Goal: Book appointment/travel/reservation

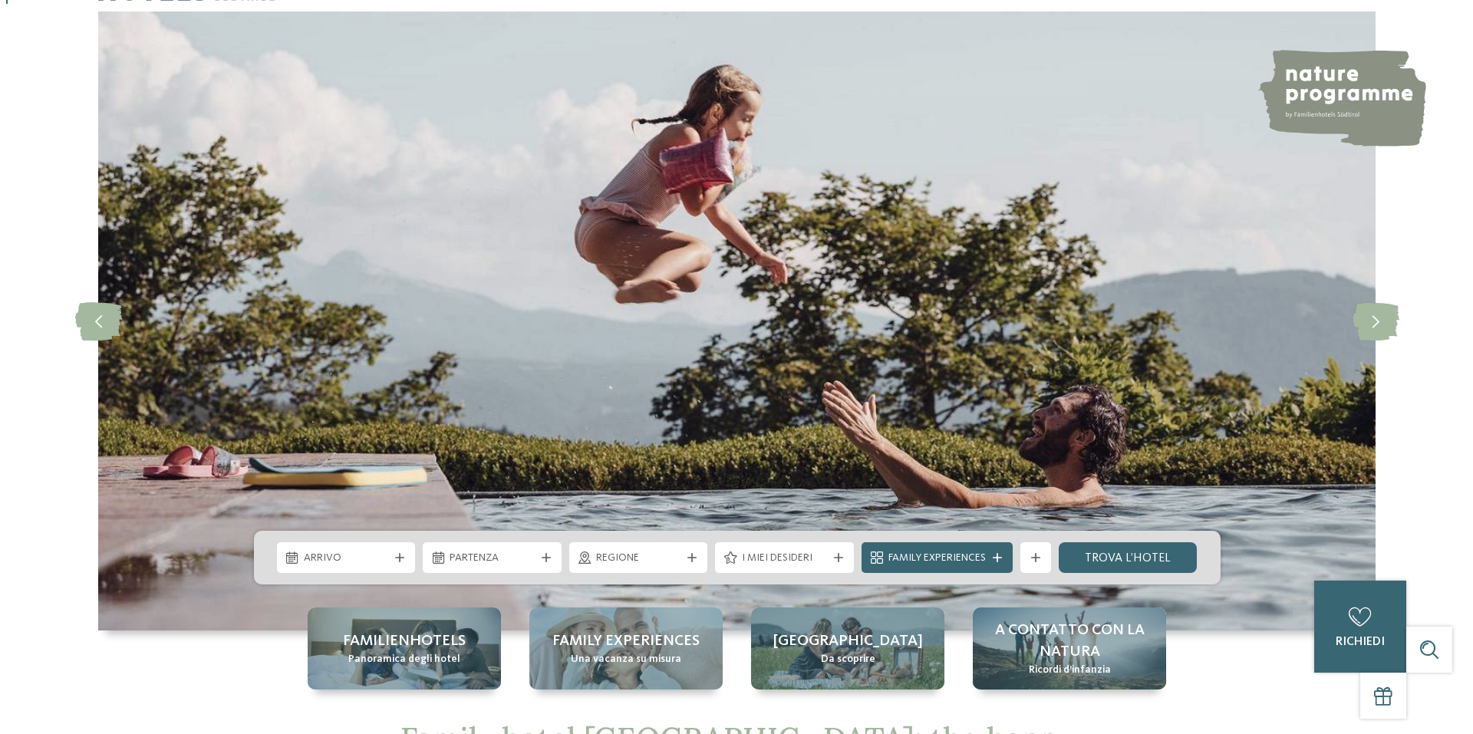
scroll to position [230, 0]
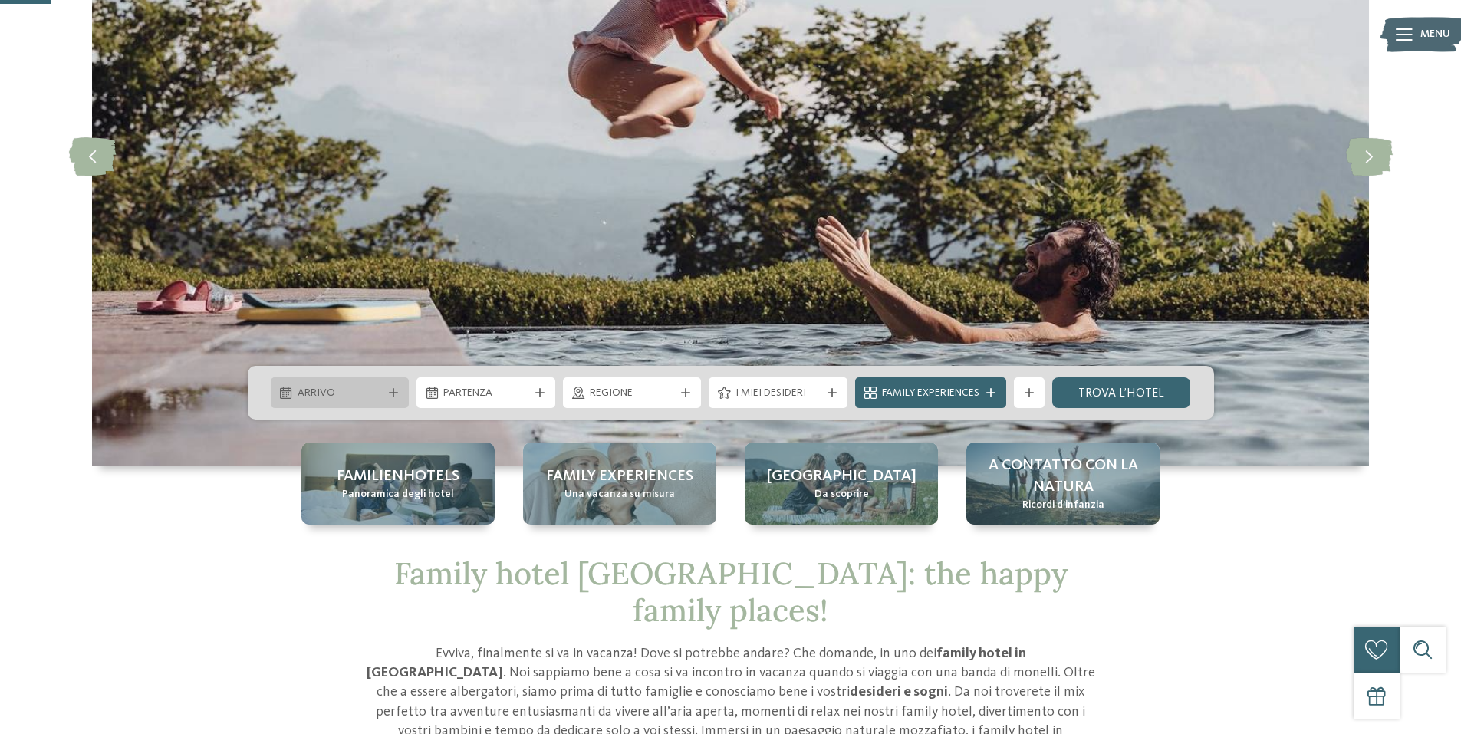
click at [370, 397] on span "Arrivo" at bounding box center [340, 393] width 85 height 15
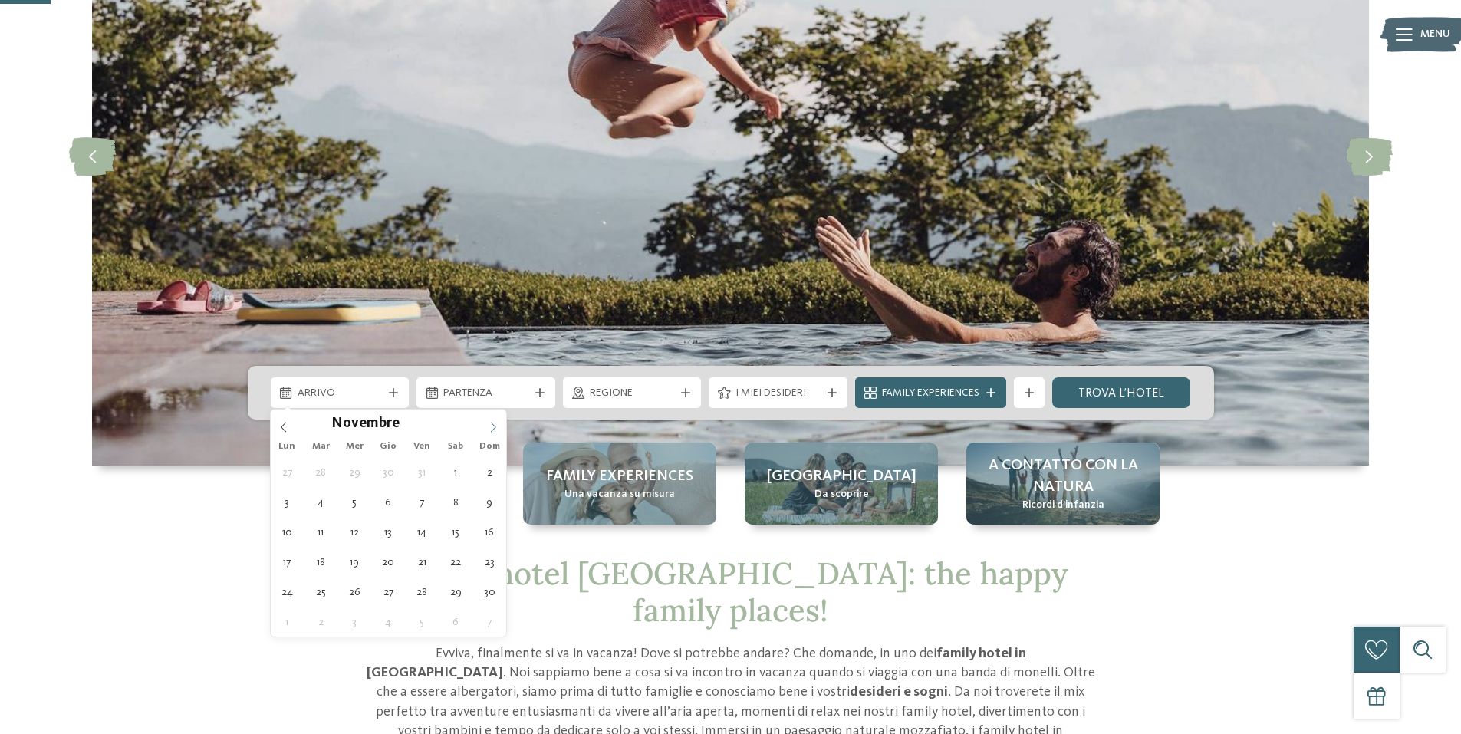
click at [488, 429] on icon at bounding box center [493, 427] width 11 height 11
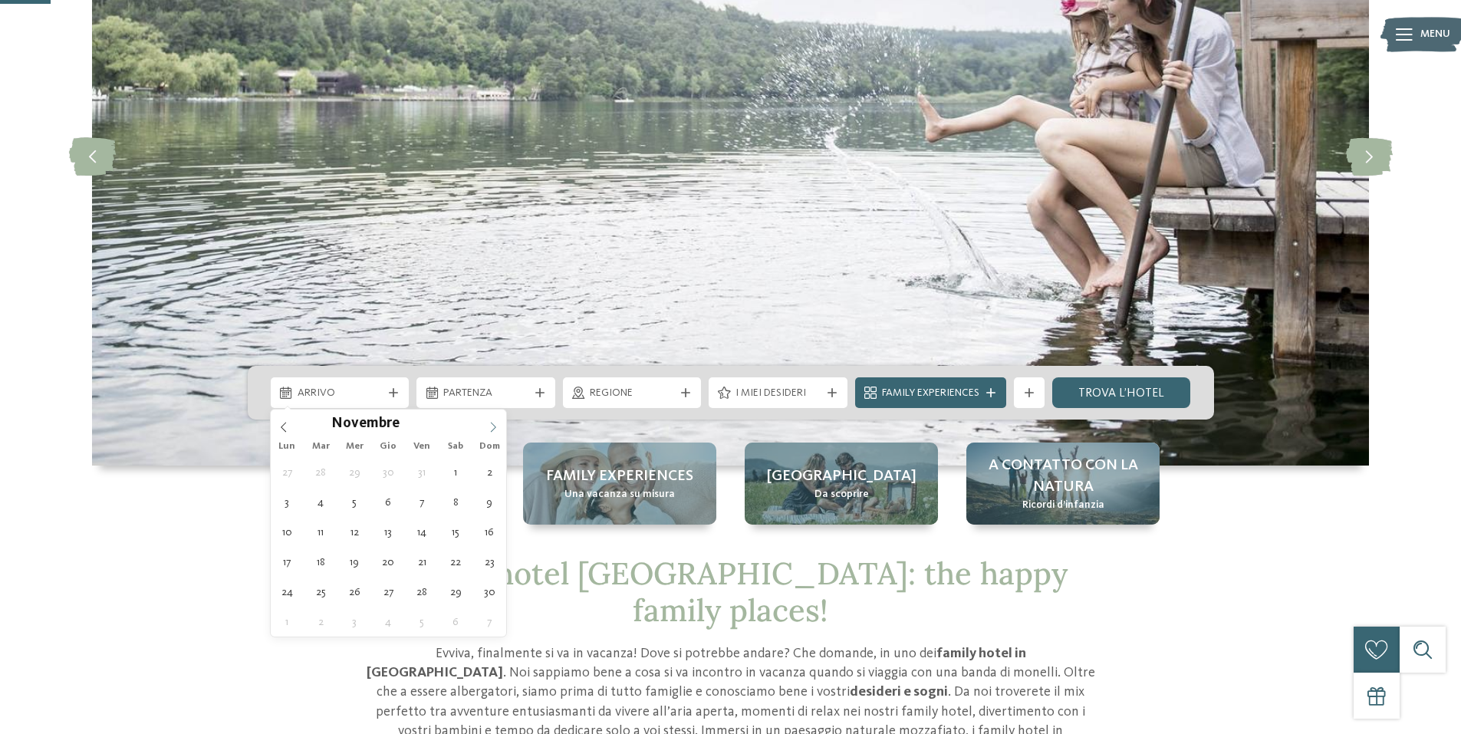
click at [484, 424] on span at bounding box center [493, 423] width 26 height 26
type input "****"
click at [493, 427] on icon at bounding box center [493, 427] width 11 height 11
type div "17.01.2026"
type input "****"
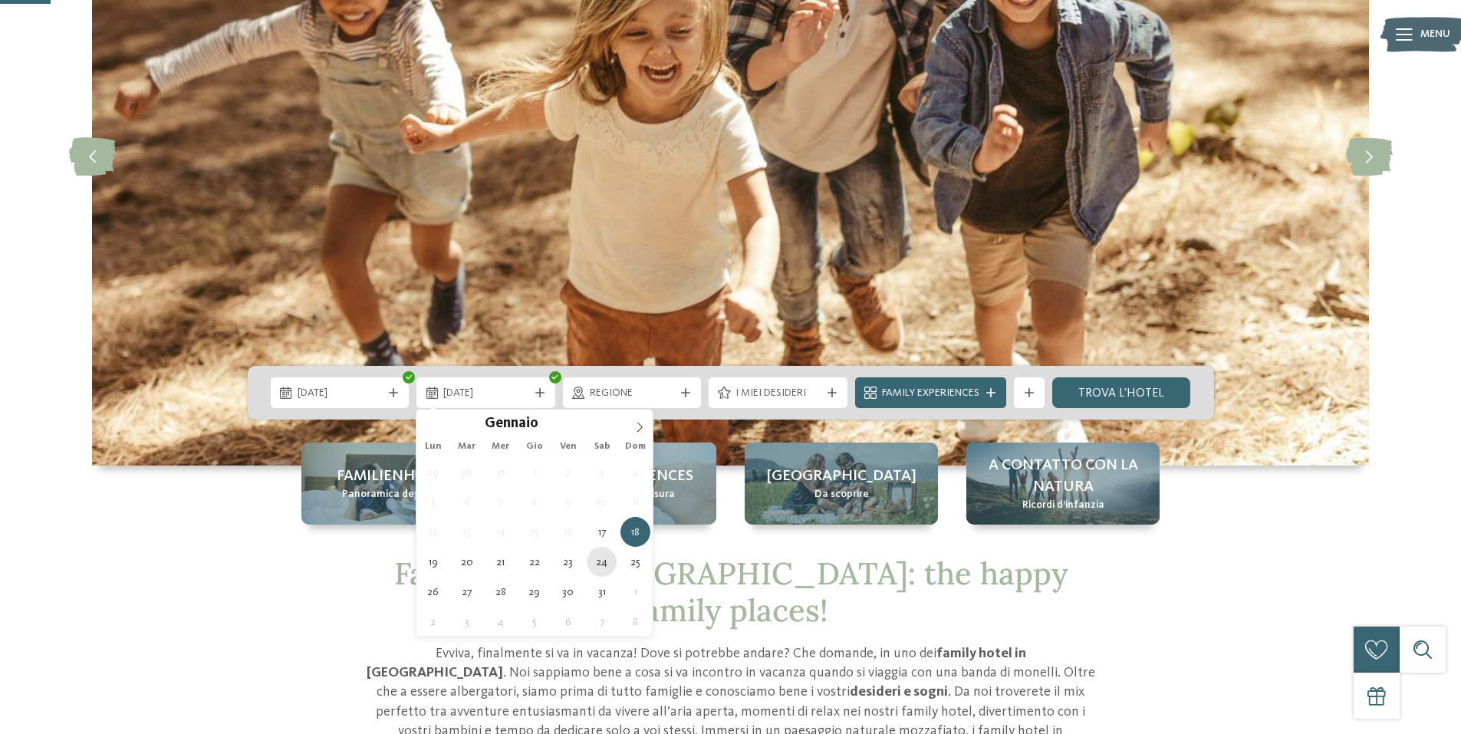
type div "24.01.2026"
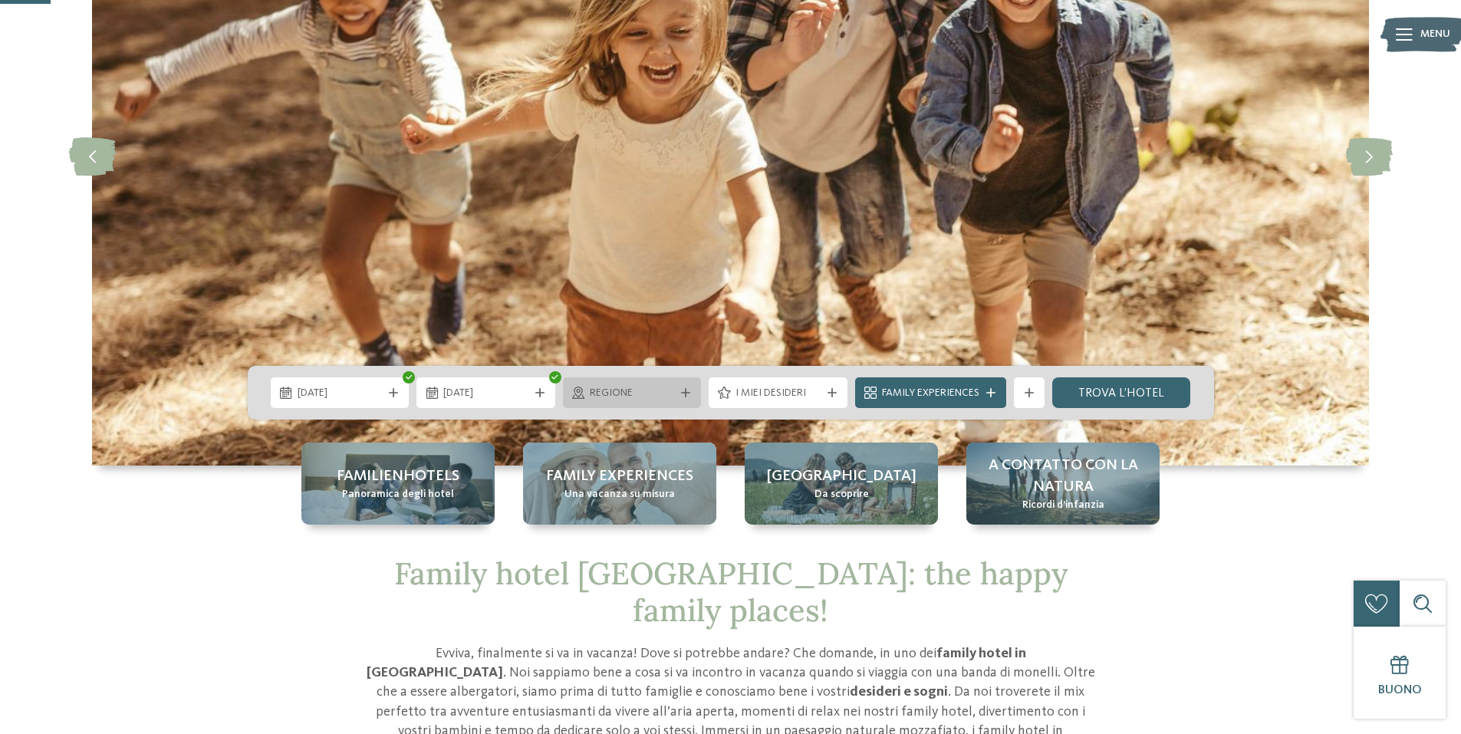
click at [638, 387] on span "Regione" at bounding box center [632, 393] width 85 height 15
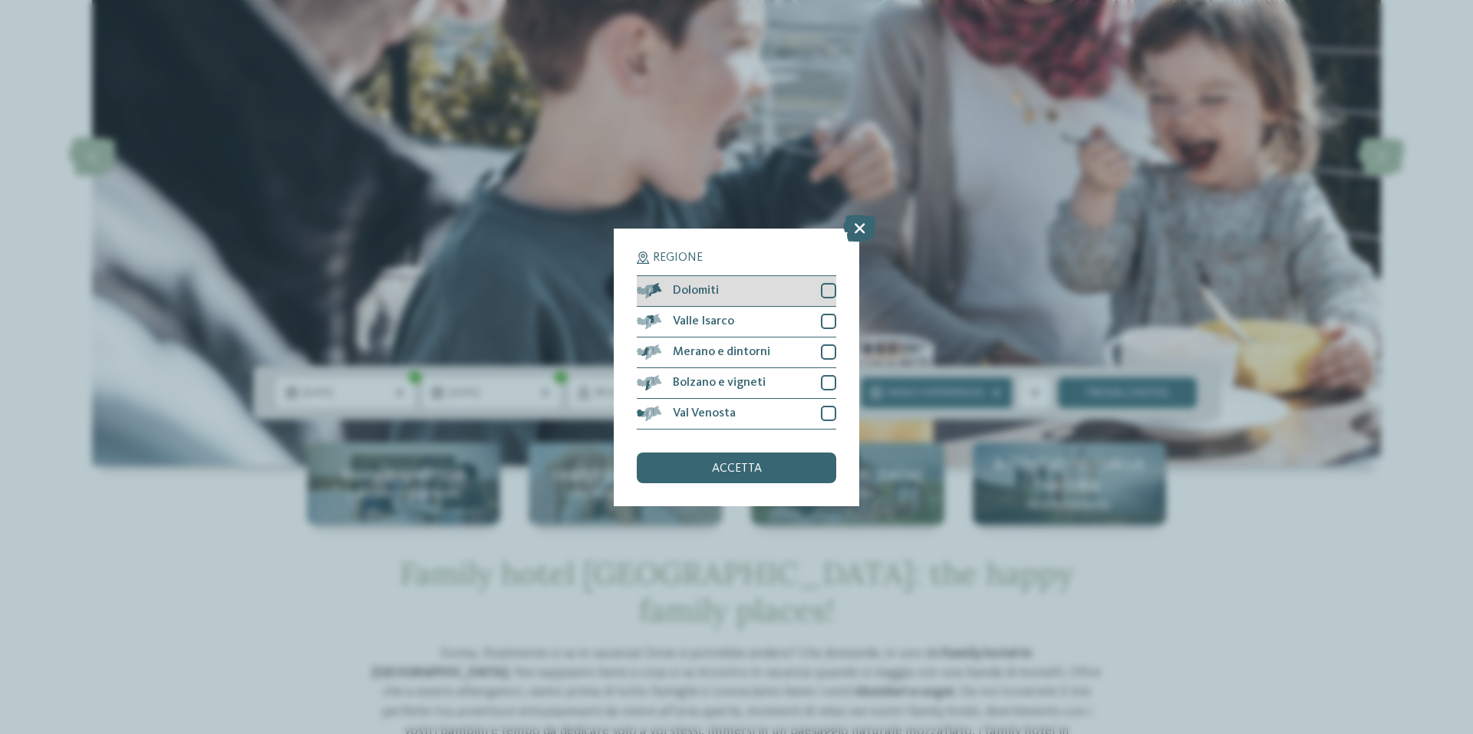
drag, startPoint x: 831, startPoint y: 288, endPoint x: 828, endPoint y: 302, distance: 14.9
click at [832, 288] on div at bounding box center [828, 290] width 15 height 15
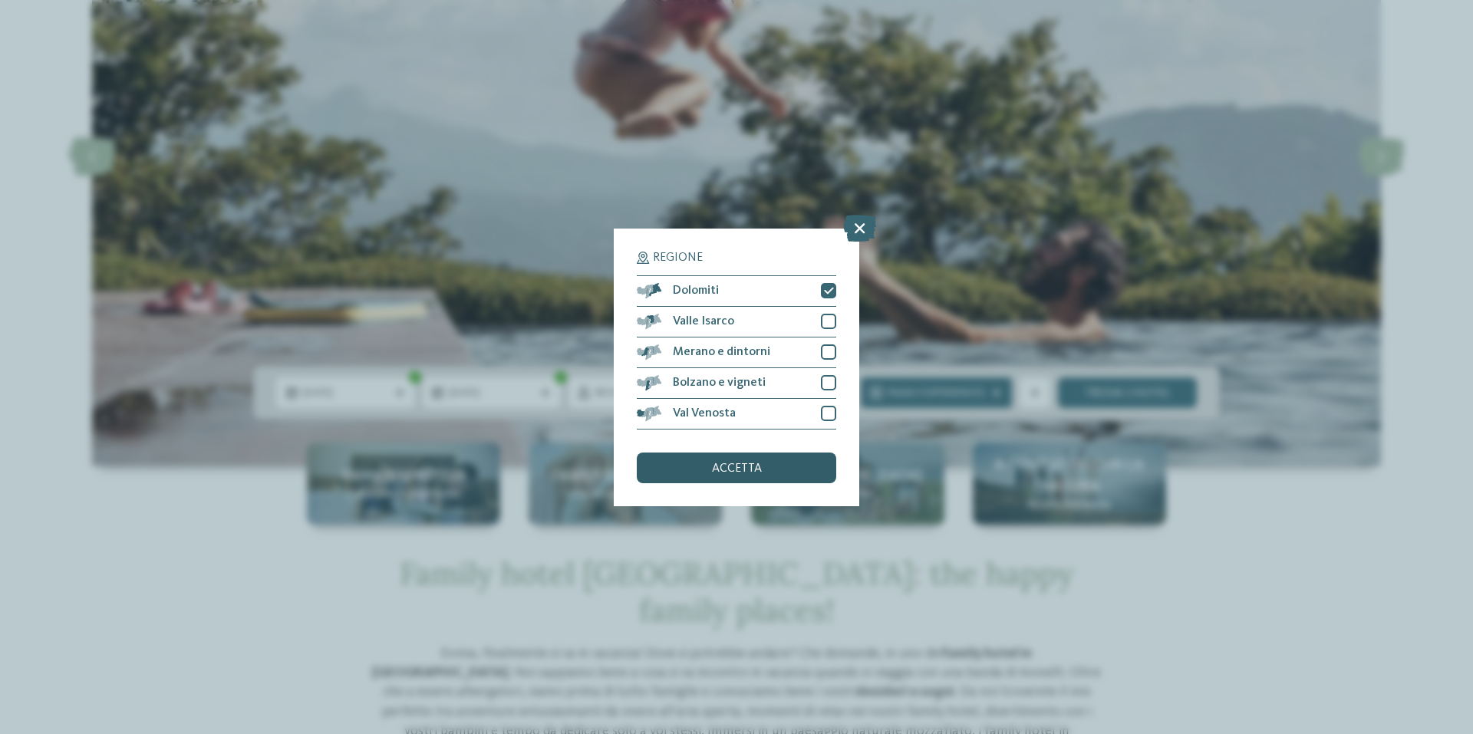
click at [721, 465] on span "accetta" at bounding box center [737, 469] width 50 height 12
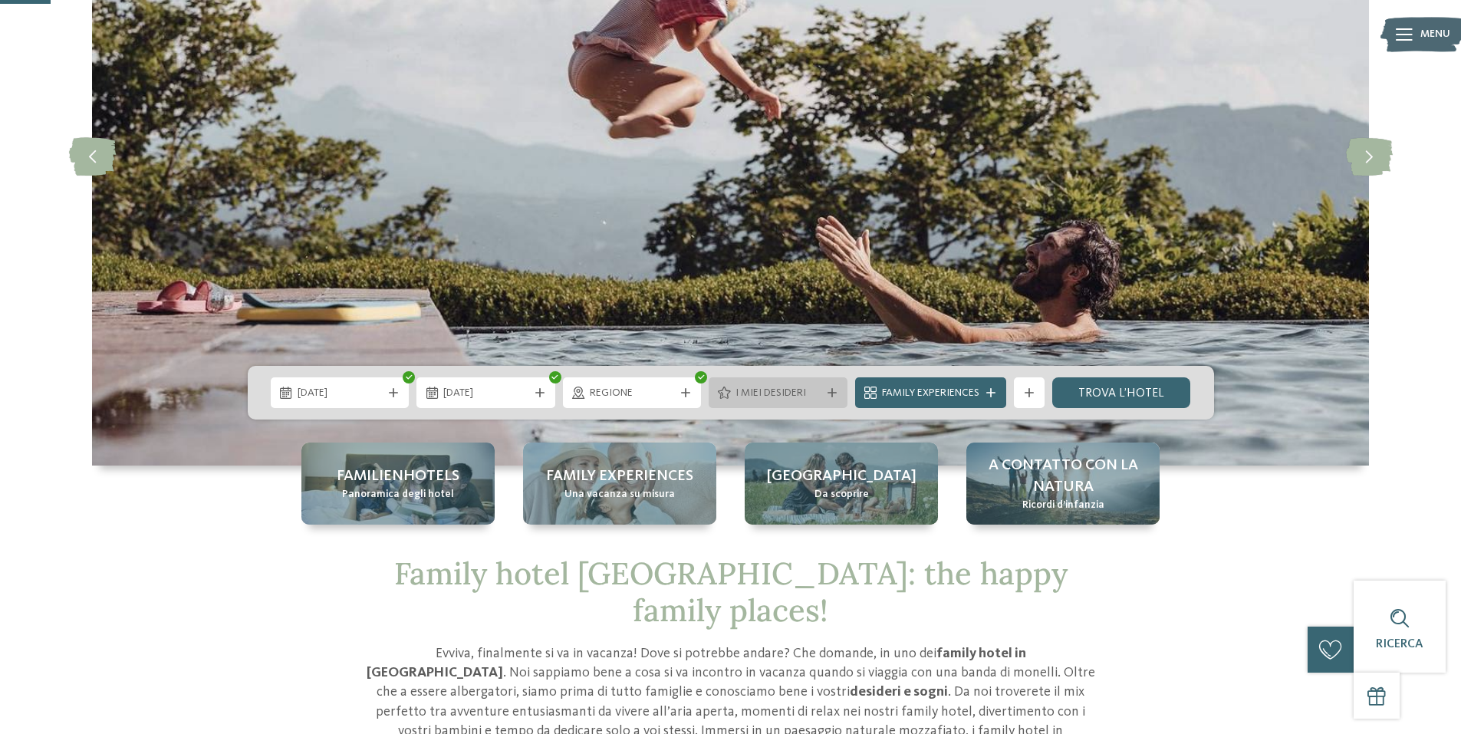
click at [801, 400] on span "I miei desideri" at bounding box center [778, 393] width 85 height 15
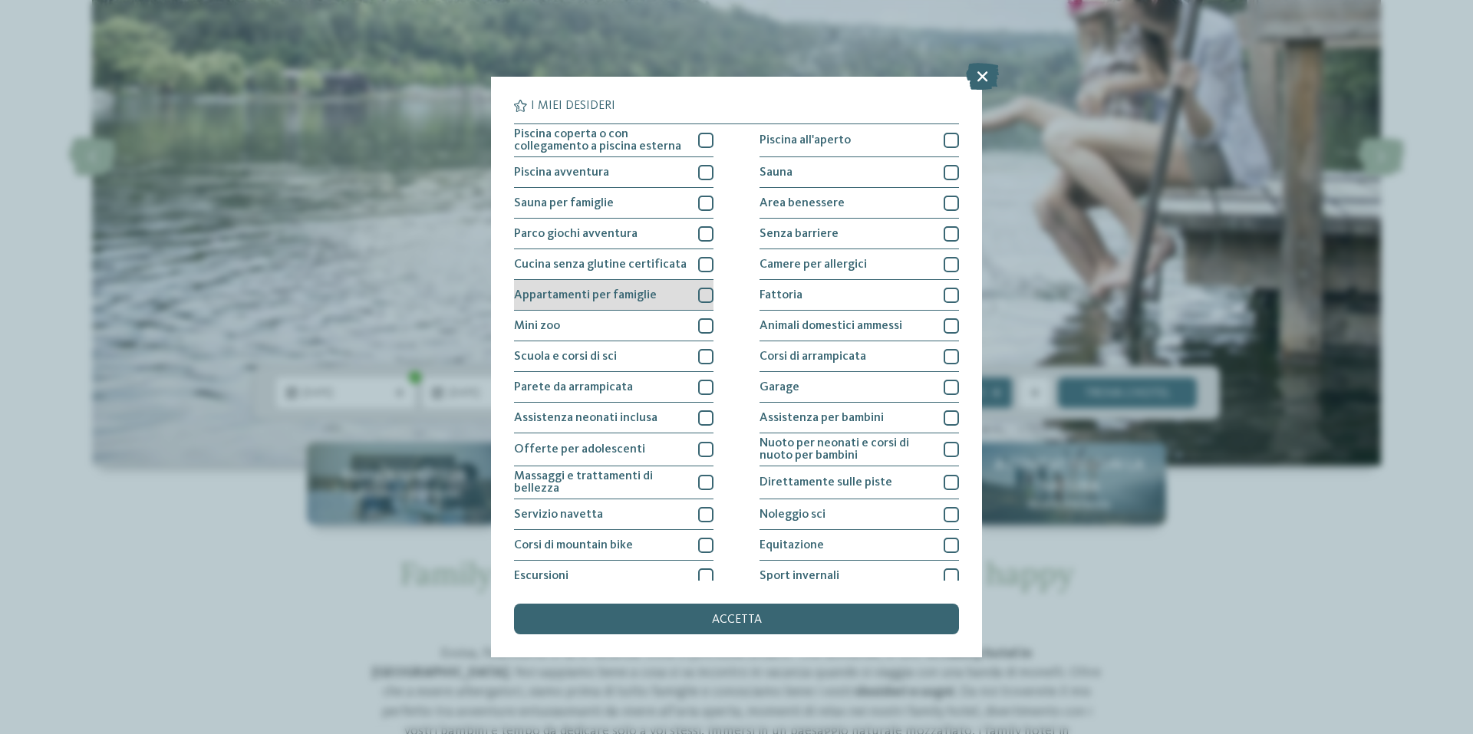
click at [703, 294] on div at bounding box center [705, 295] width 15 height 15
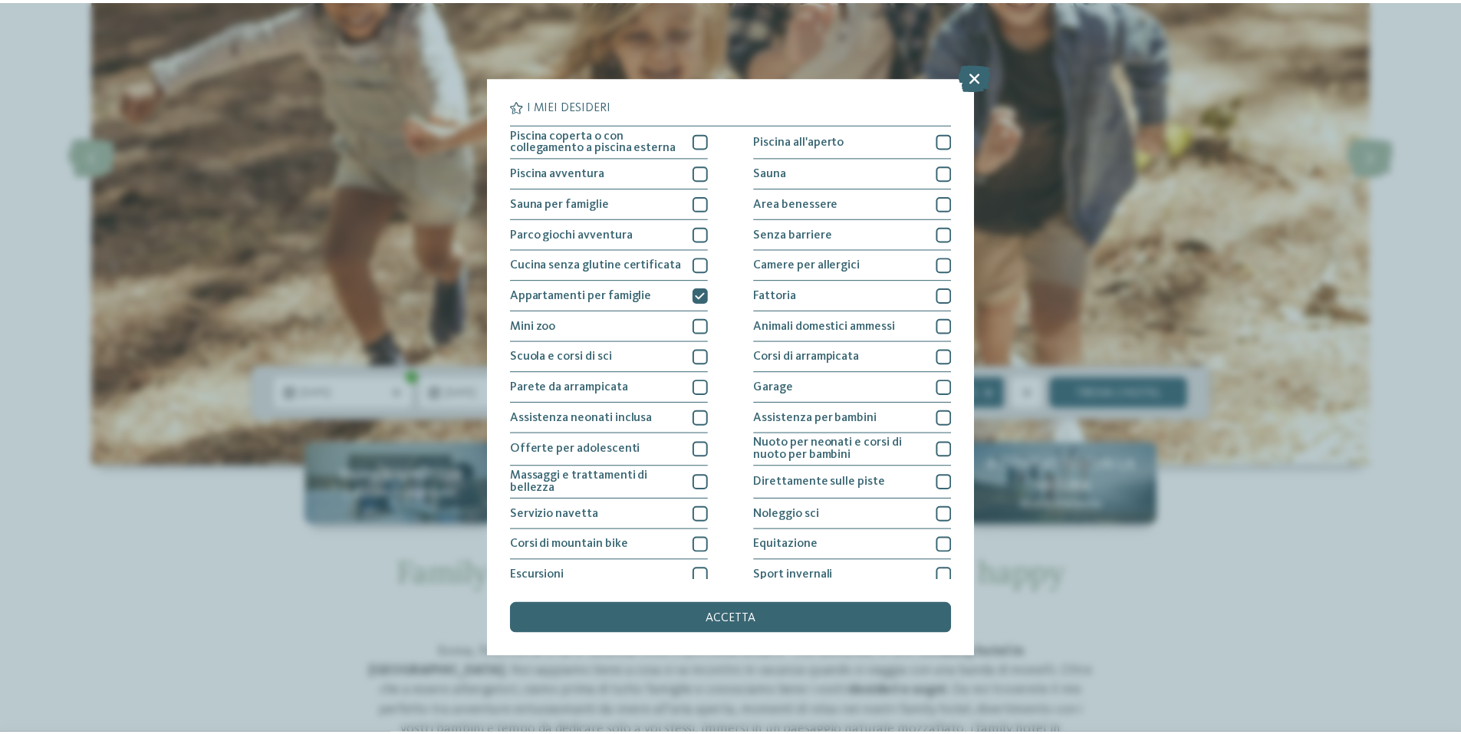
scroll to position [72, 0]
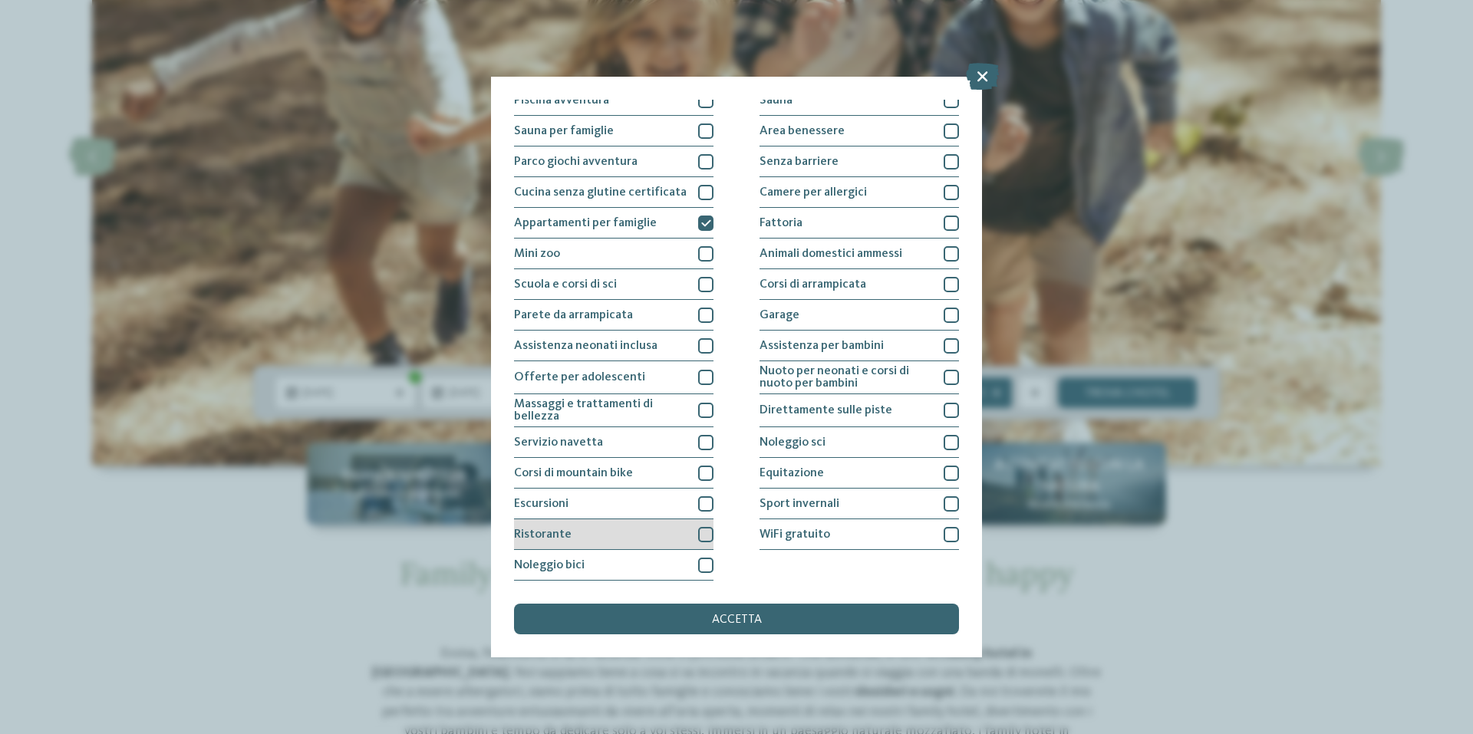
click at [698, 533] on div at bounding box center [705, 534] width 15 height 15
click at [759, 628] on div "accetta" at bounding box center [736, 619] width 445 height 31
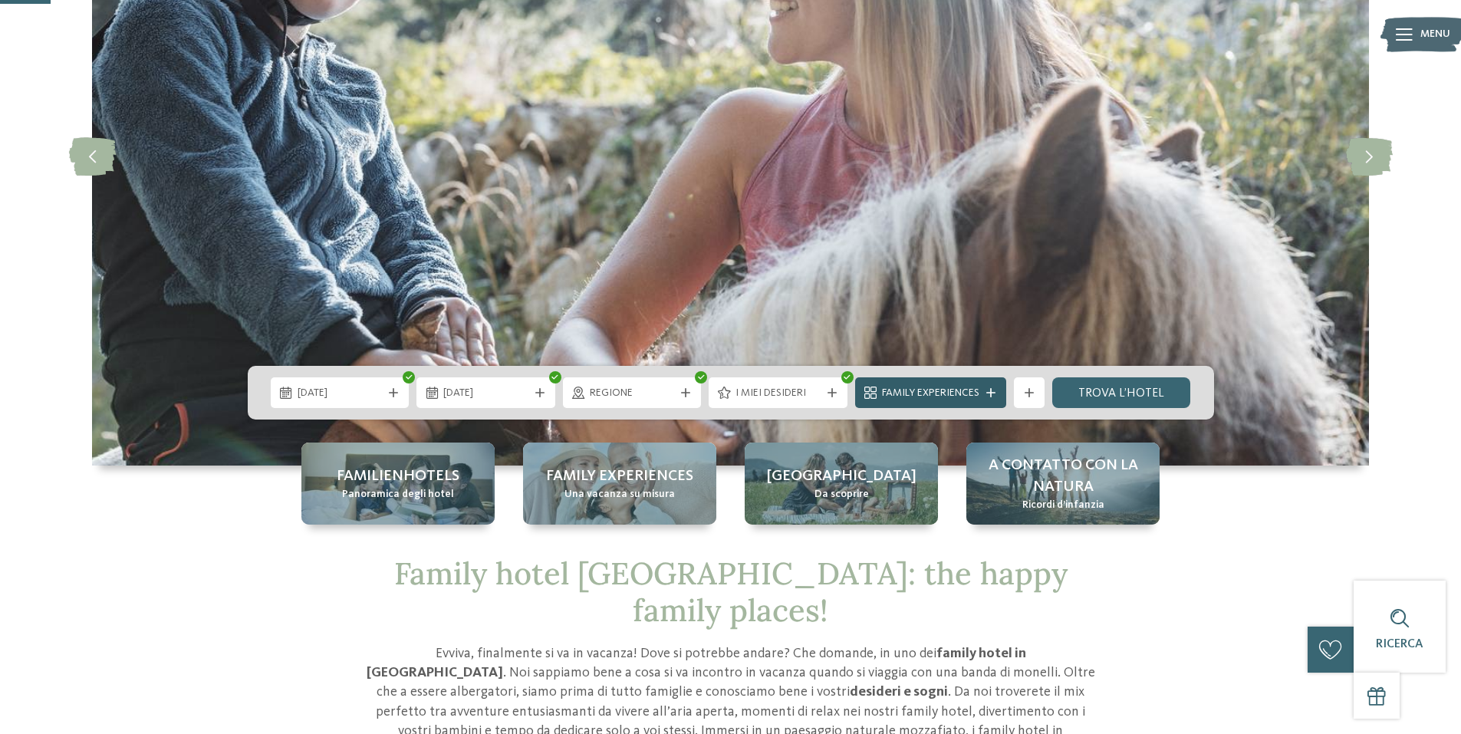
click at [956, 394] on span "Family Experiences" at bounding box center [930, 393] width 97 height 15
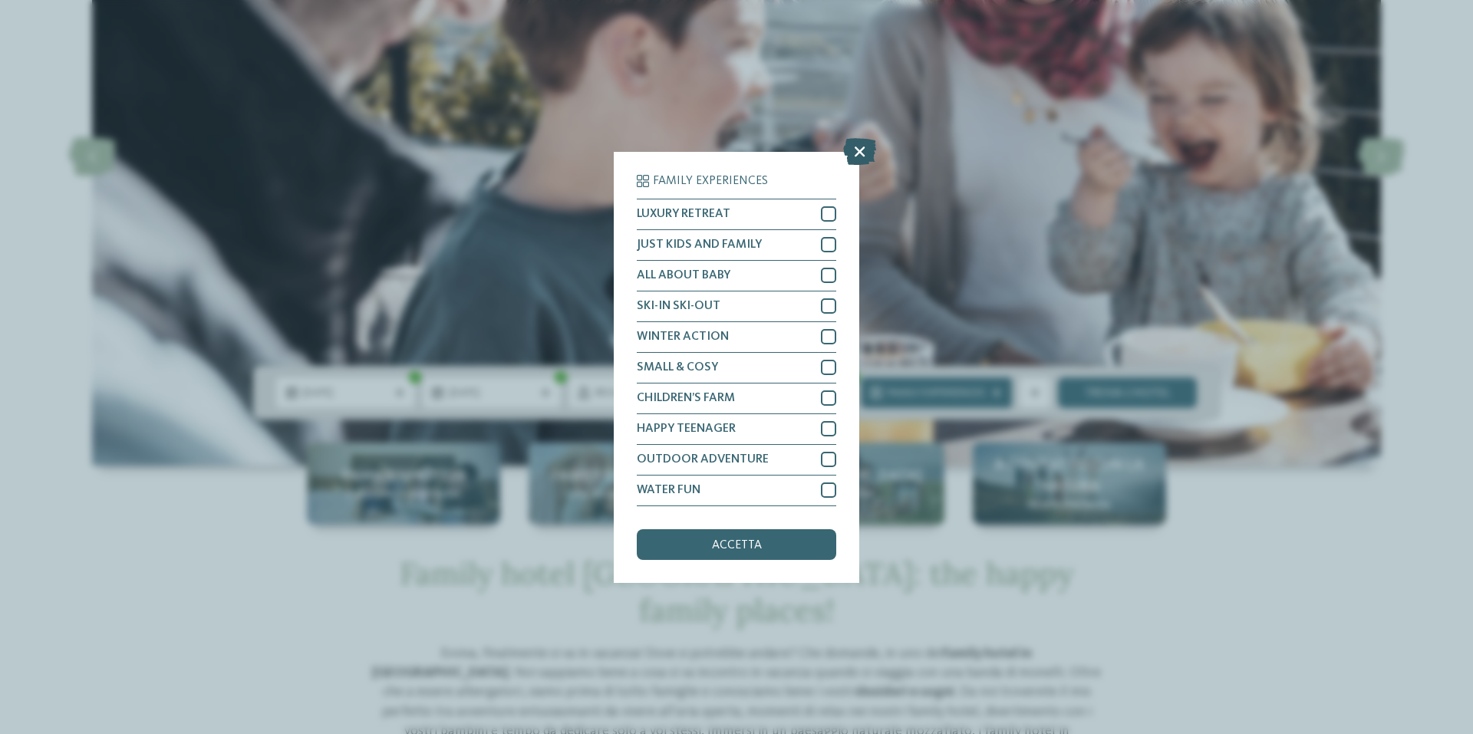
click at [855, 153] on icon at bounding box center [859, 150] width 33 height 27
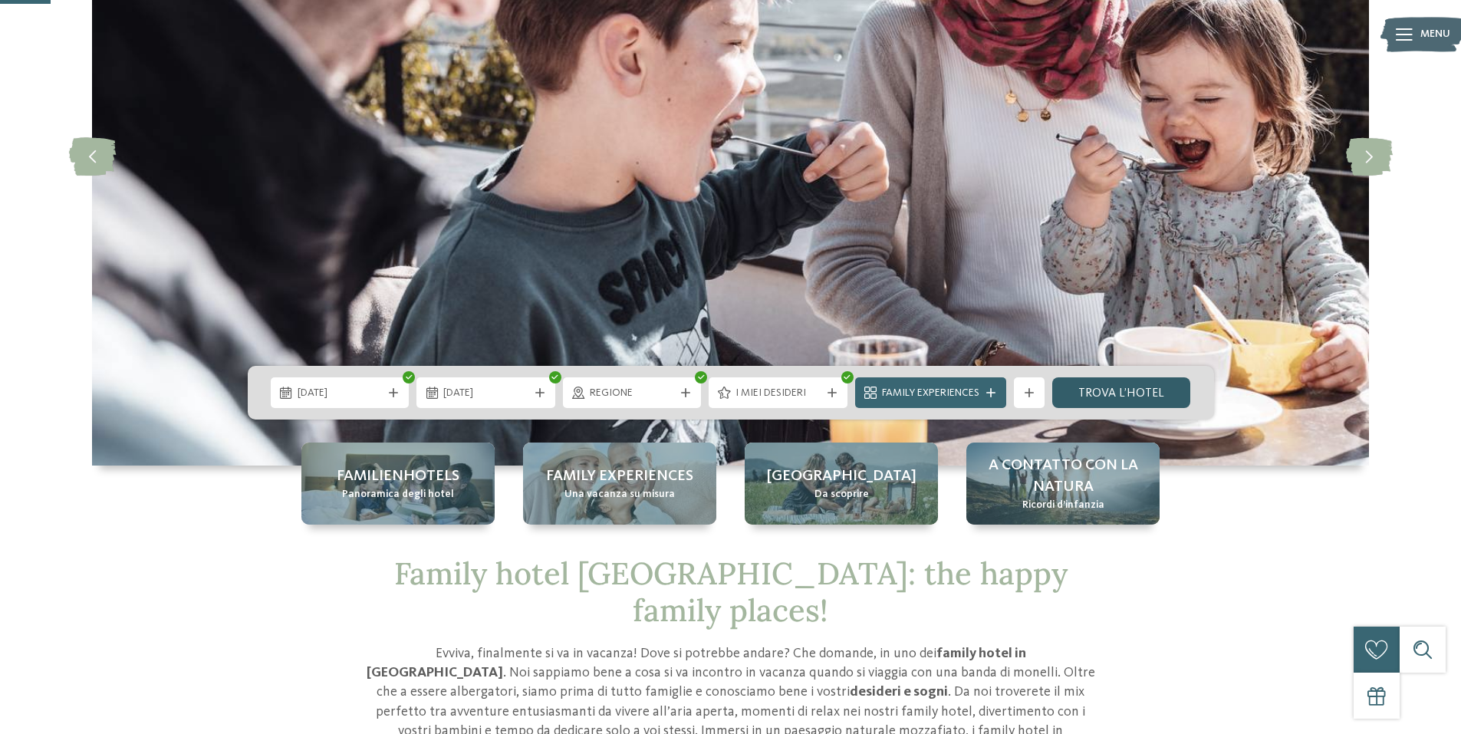
click at [1133, 390] on link "trova l’hotel" at bounding box center [1122, 392] width 139 height 31
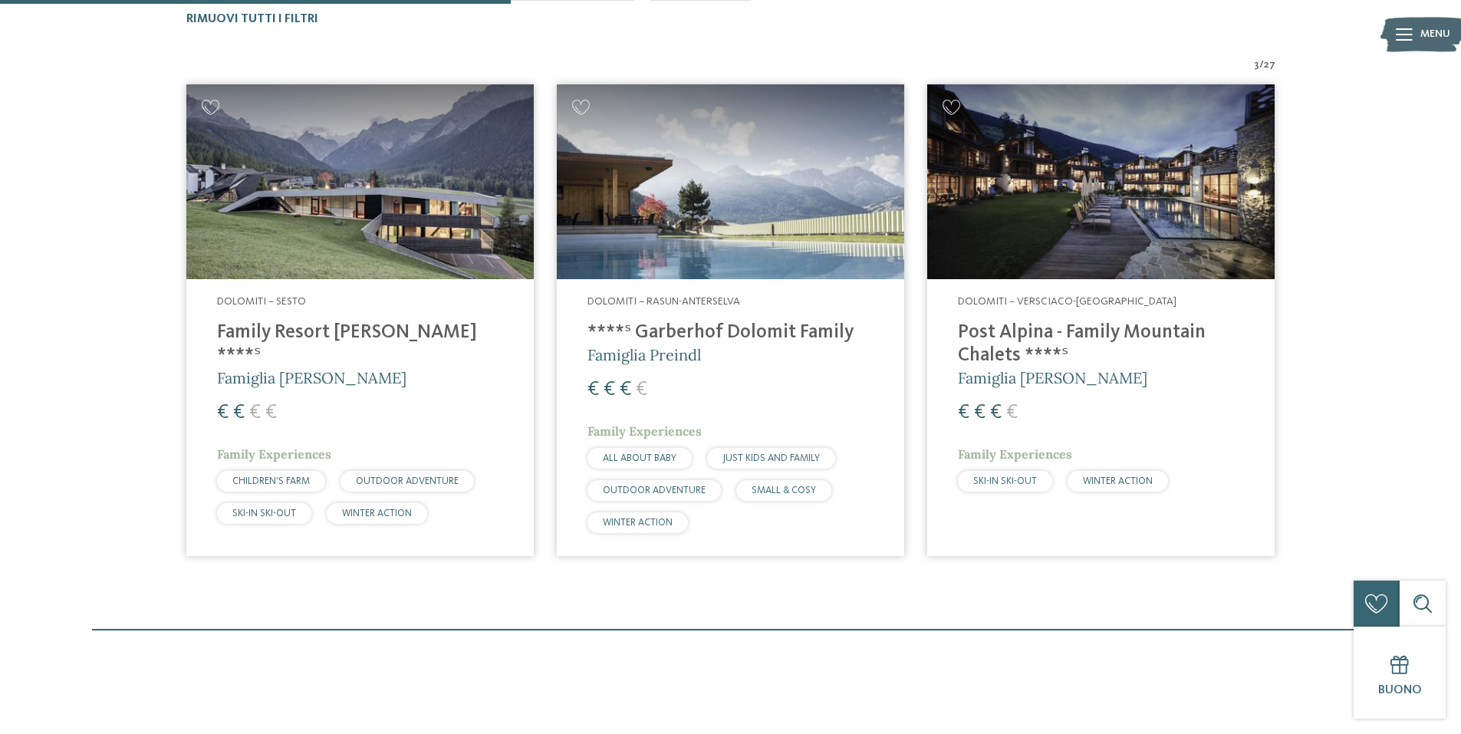
scroll to position [410, 0]
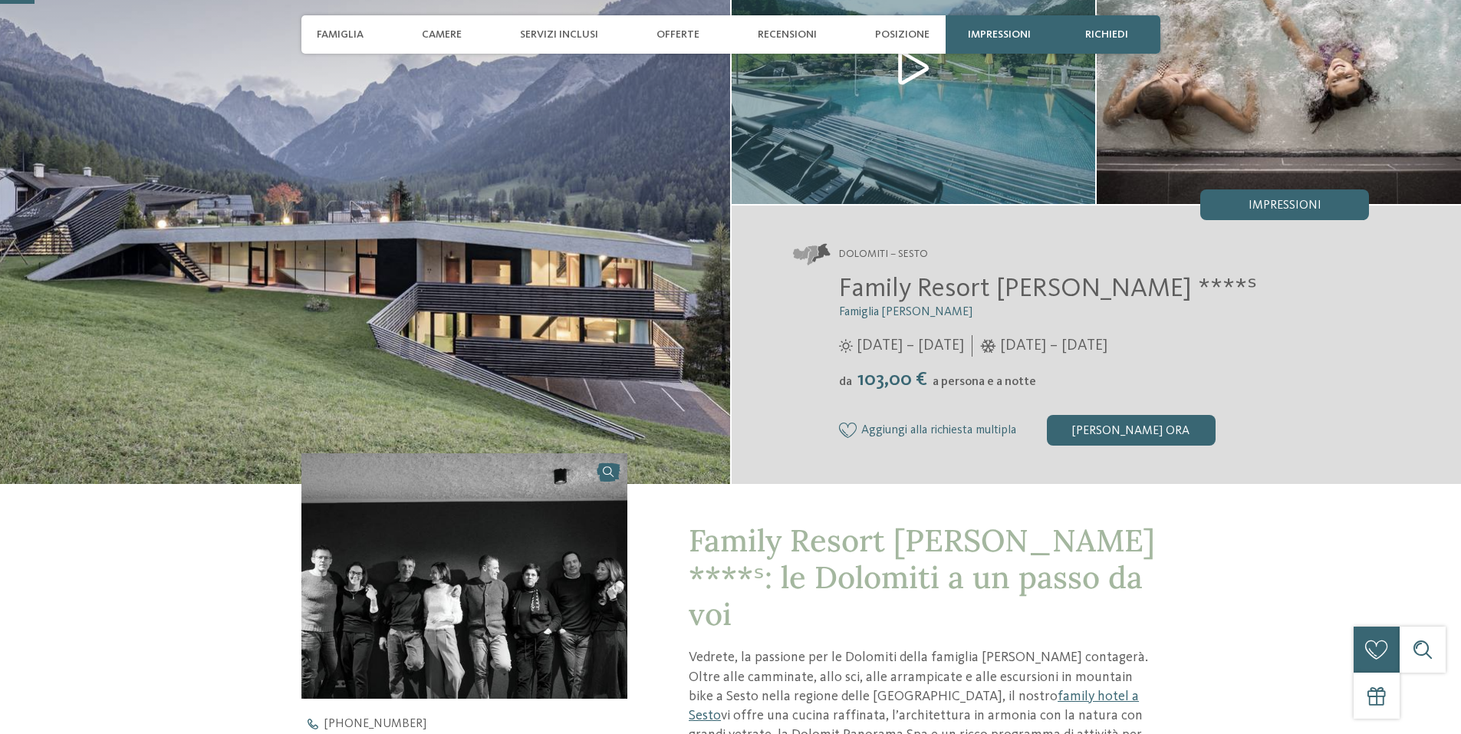
scroll to position [153, 0]
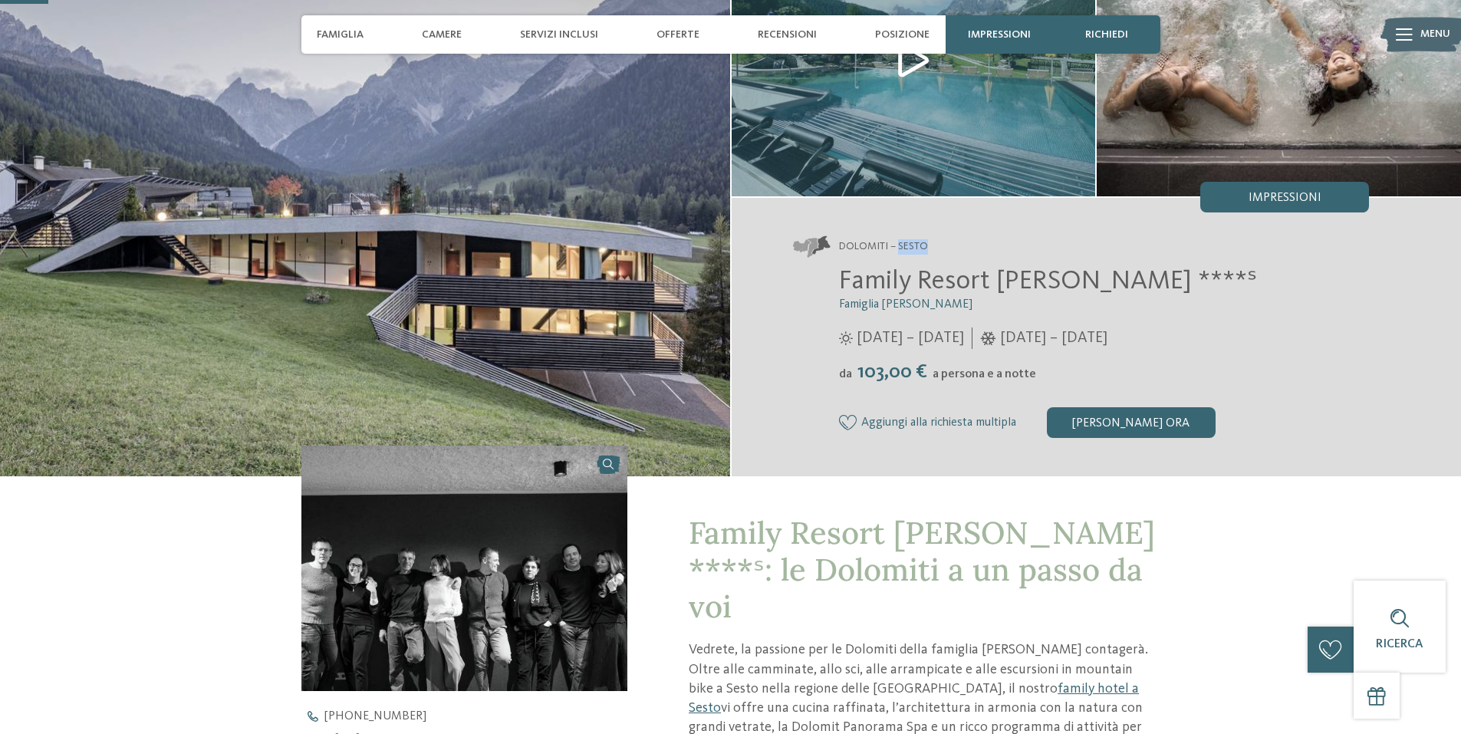
drag, startPoint x: 898, startPoint y: 242, endPoint x: 921, endPoint y: 242, distance: 23.0
click at [927, 242] on span "Dolomiti – Sesto" at bounding box center [883, 246] width 89 height 15
drag, startPoint x: 918, startPoint y: 242, endPoint x: 912, endPoint y: 38, distance: 203.4
click at [912, 38] on span "Posizione" at bounding box center [902, 34] width 54 height 13
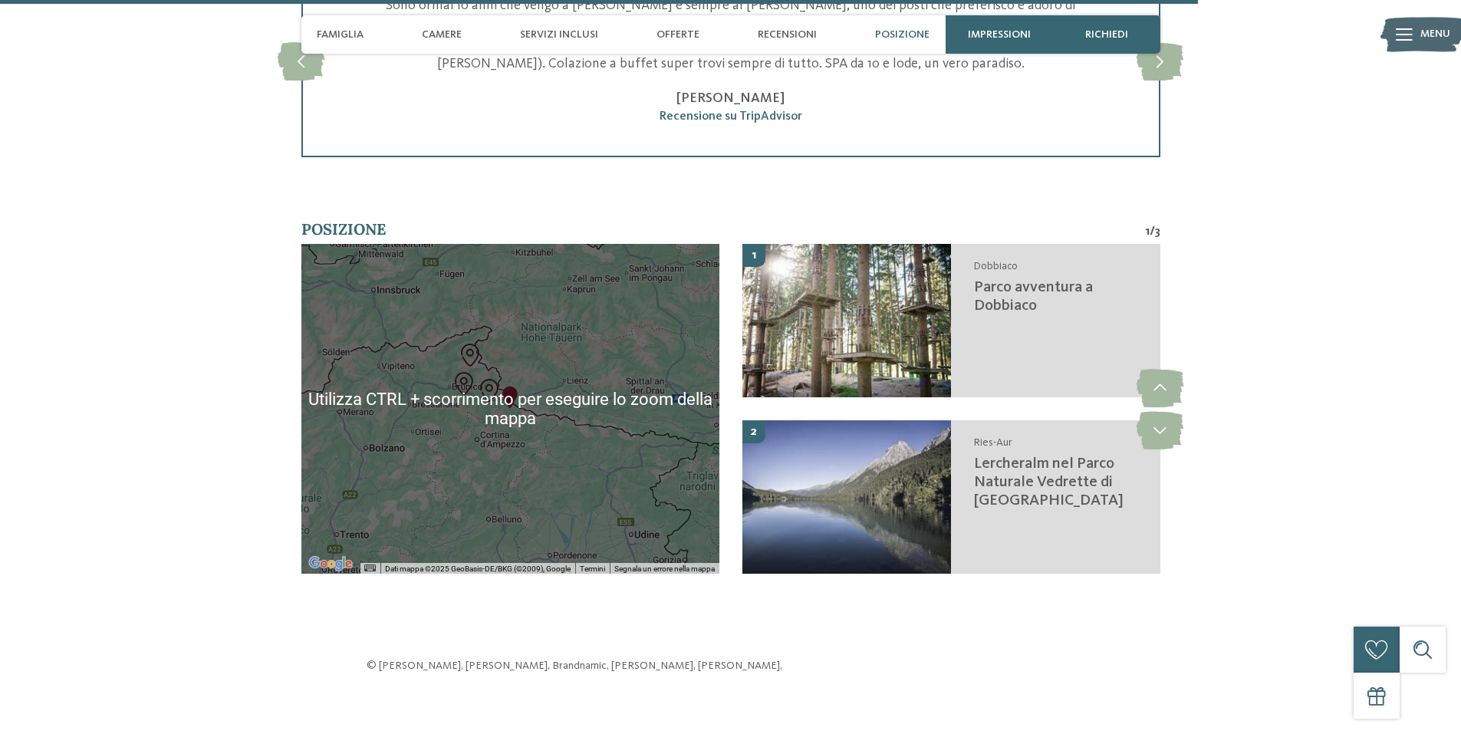
scroll to position [3920, 0]
